Goal: Transaction & Acquisition: Purchase product/service

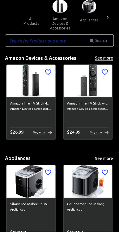
scroll to position [18, 0]
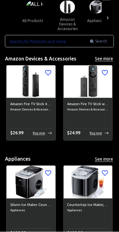
click at [42, 131] on p "Buy now" at bounding box center [39, 133] width 12 height 5
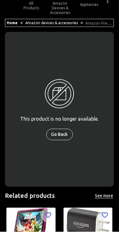
scroll to position [36, 0]
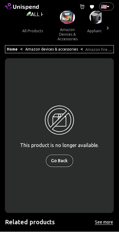
click at [55, 165] on button "Go Back" at bounding box center [59, 160] width 27 height 11
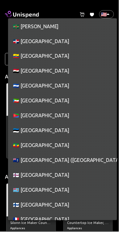
scroll to position [894, 0]
click at [24, 56] on li "🇪🇨 [GEOGRAPHIC_DATA]" at bounding box center [62, 56] width 109 height 15
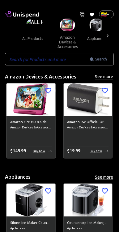
type input "EC"
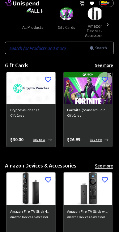
scroll to position [0, 0]
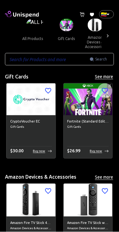
click at [31, 26] on img at bounding box center [35, 25] width 18 height 13
click at [28, 26] on img at bounding box center [35, 25] width 18 height 13
click at [62, 27] on img at bounding box center [67, 25] width 14 height 13
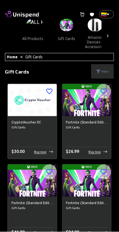
click at [92, 31] on button "amazon devices & accessories" at bounding box center [96, 41] width 30 height 21
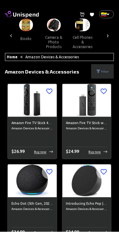
scroll to position [0, 215]
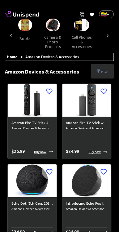
click at [51, 25] on img at bounding box center [53, 25] width 14 height 13
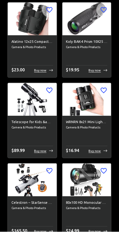
scroll to position [5883, 0]
